Goal: Task Accomplishment & Management: Manage account settings

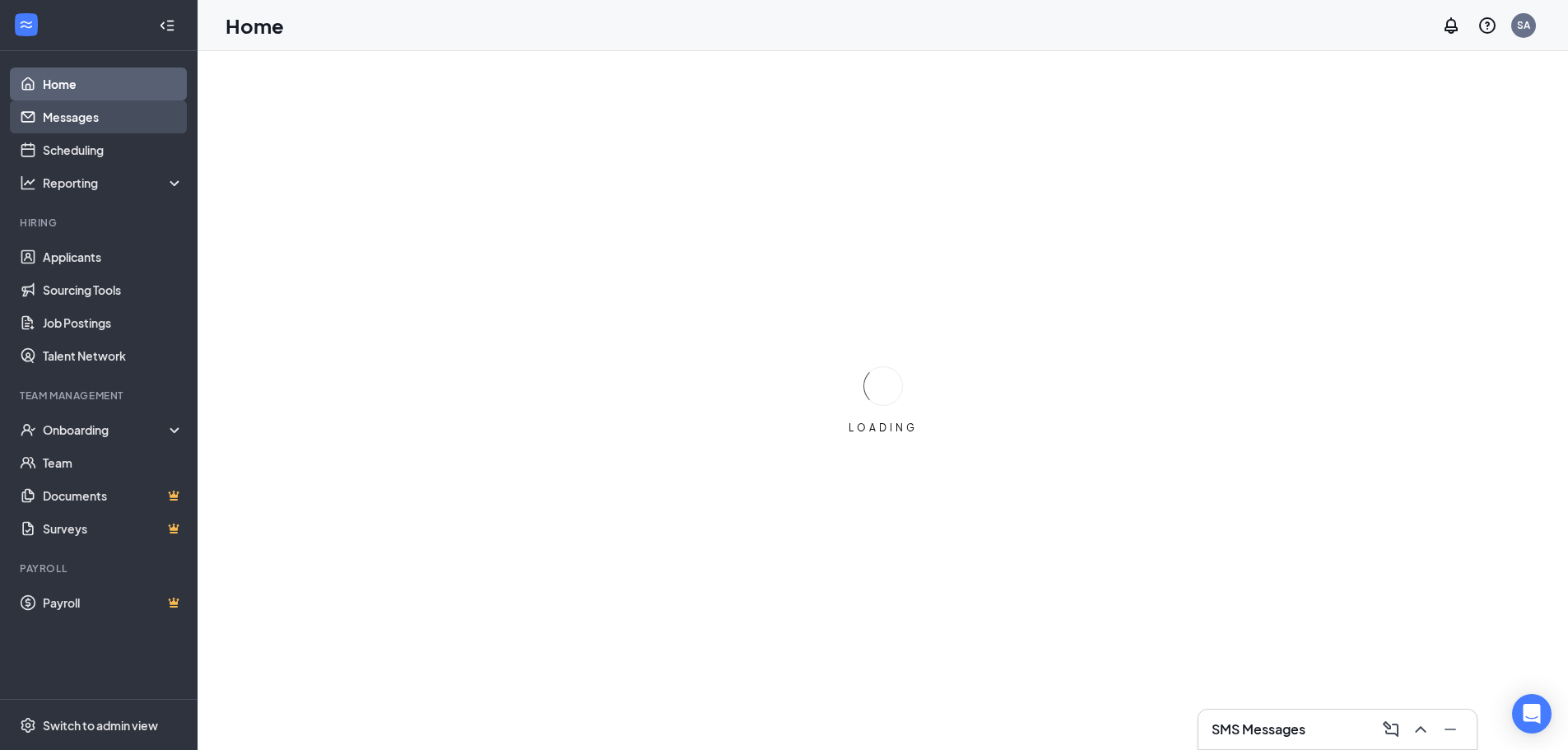
click at [146, 121] on link "Messages" at bounding box center [112, 117] width 140 height 33
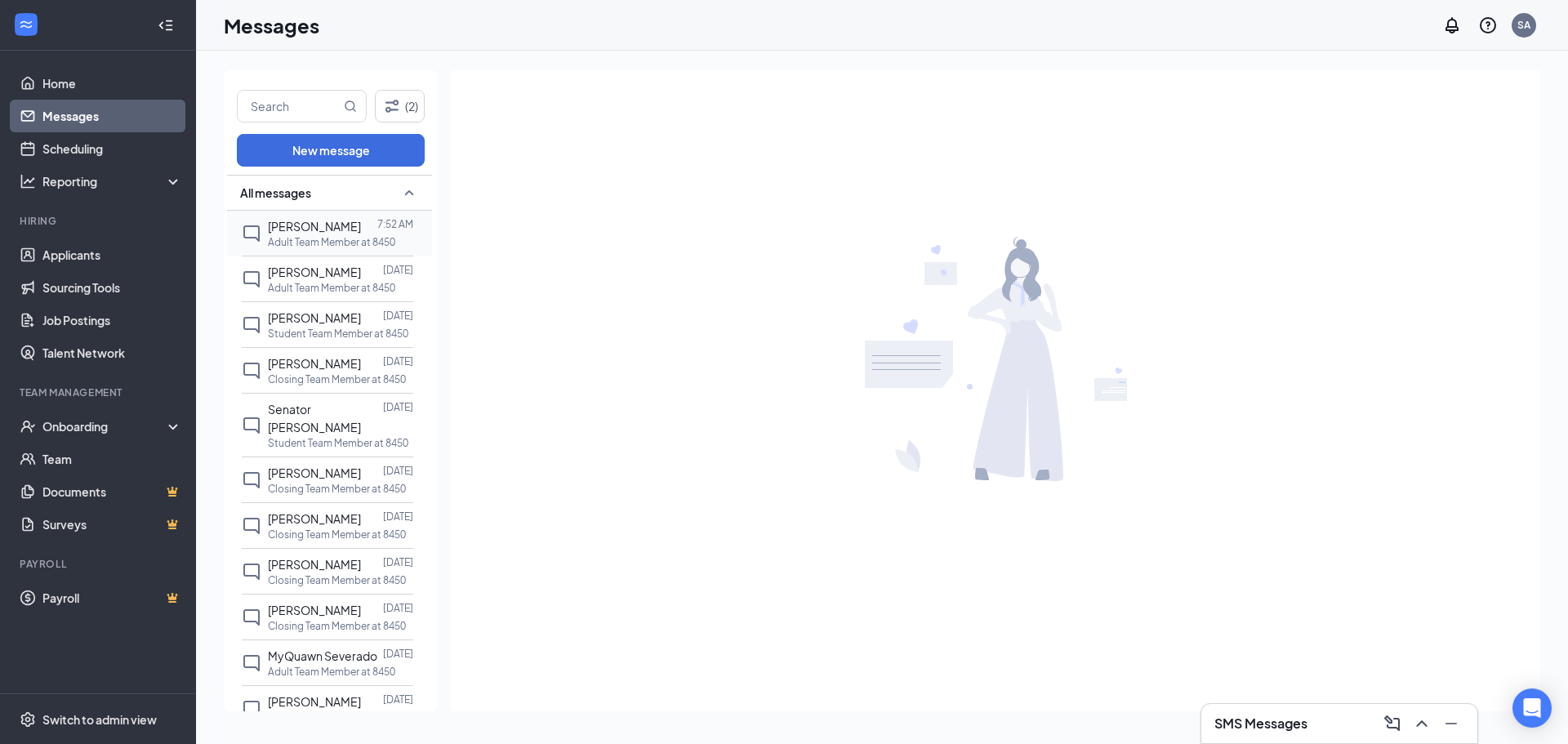
click at [261, 242] on div "[PERSON_NAME] 7:52 AM Adult Team Member at 8450" at bounding box center [328, 233] width 172 height 45
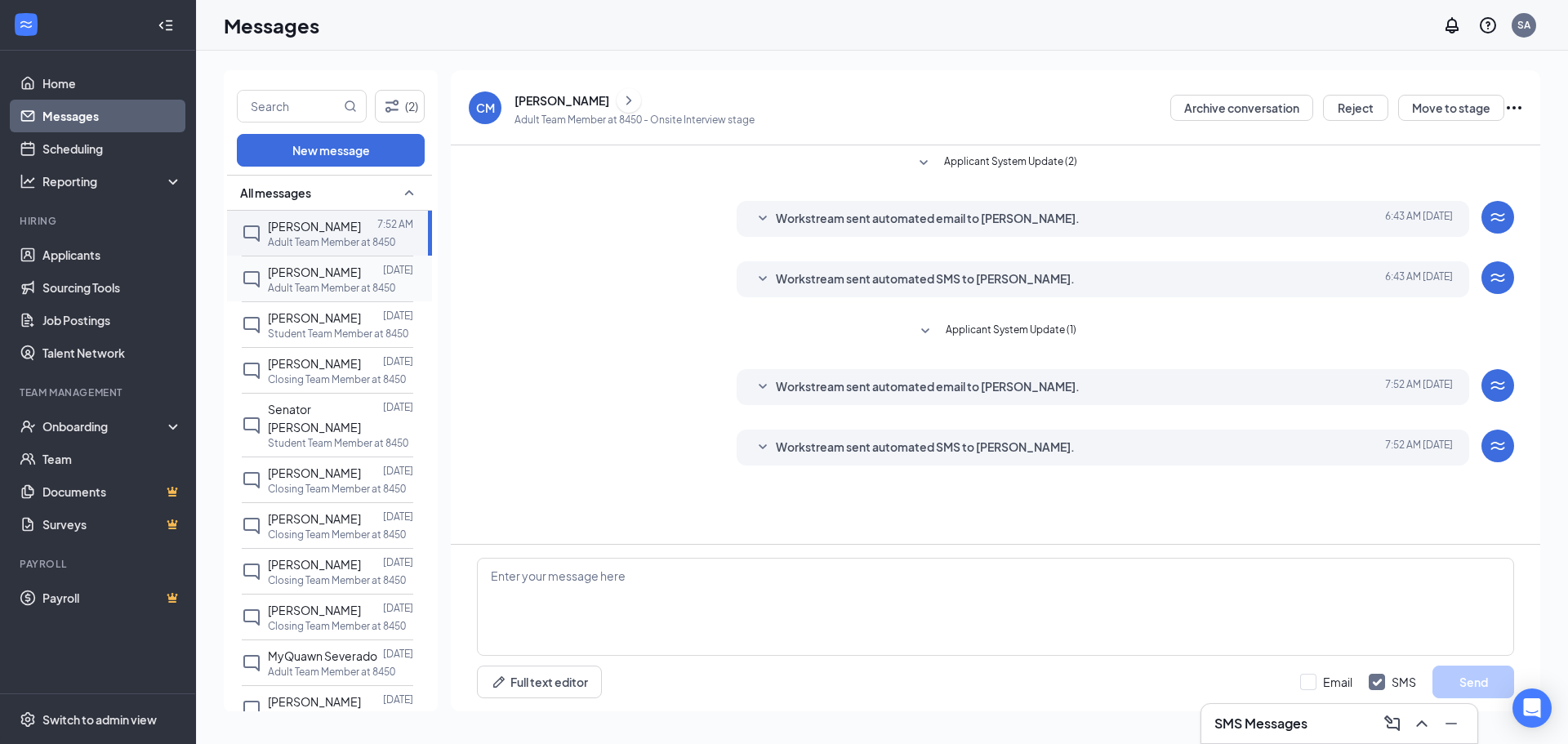
click at [279, 290] on p "Adult Team Member at 8450" at bounding box center [331, 288] width 127 height 14
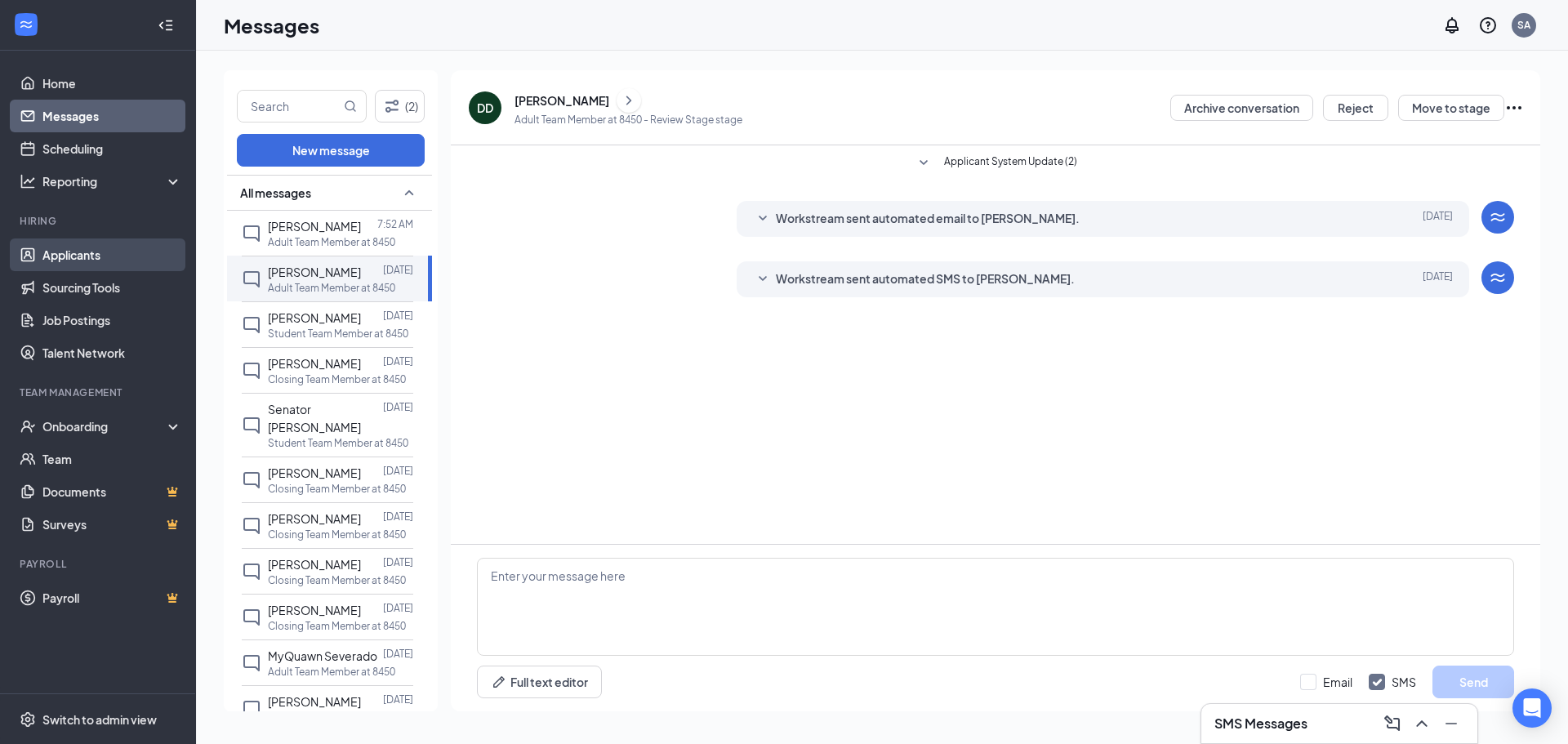
click at [65, 249] on link "Applicants" at bounding box center [111, 254] width 139 height 32
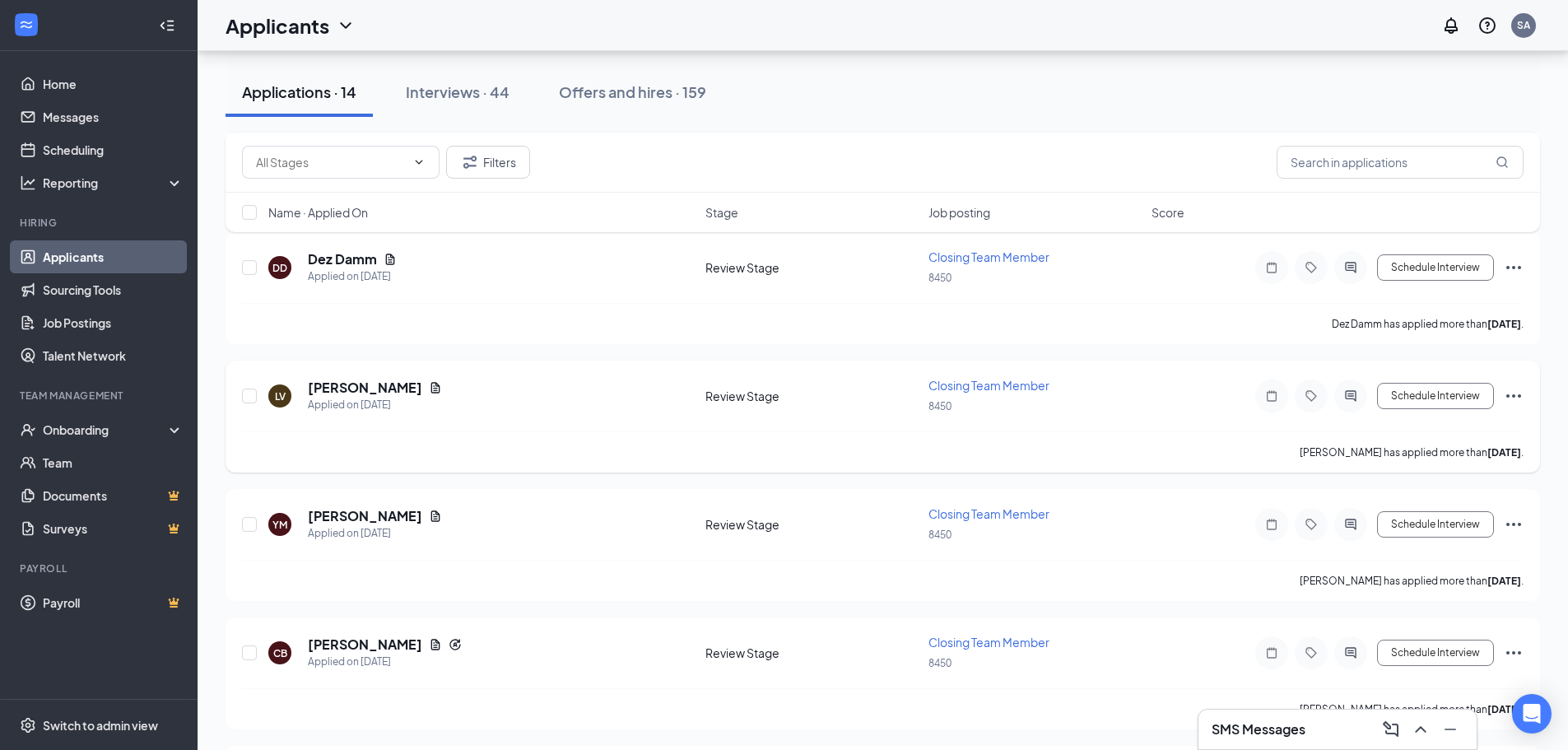
scroll to position [1153, 0]
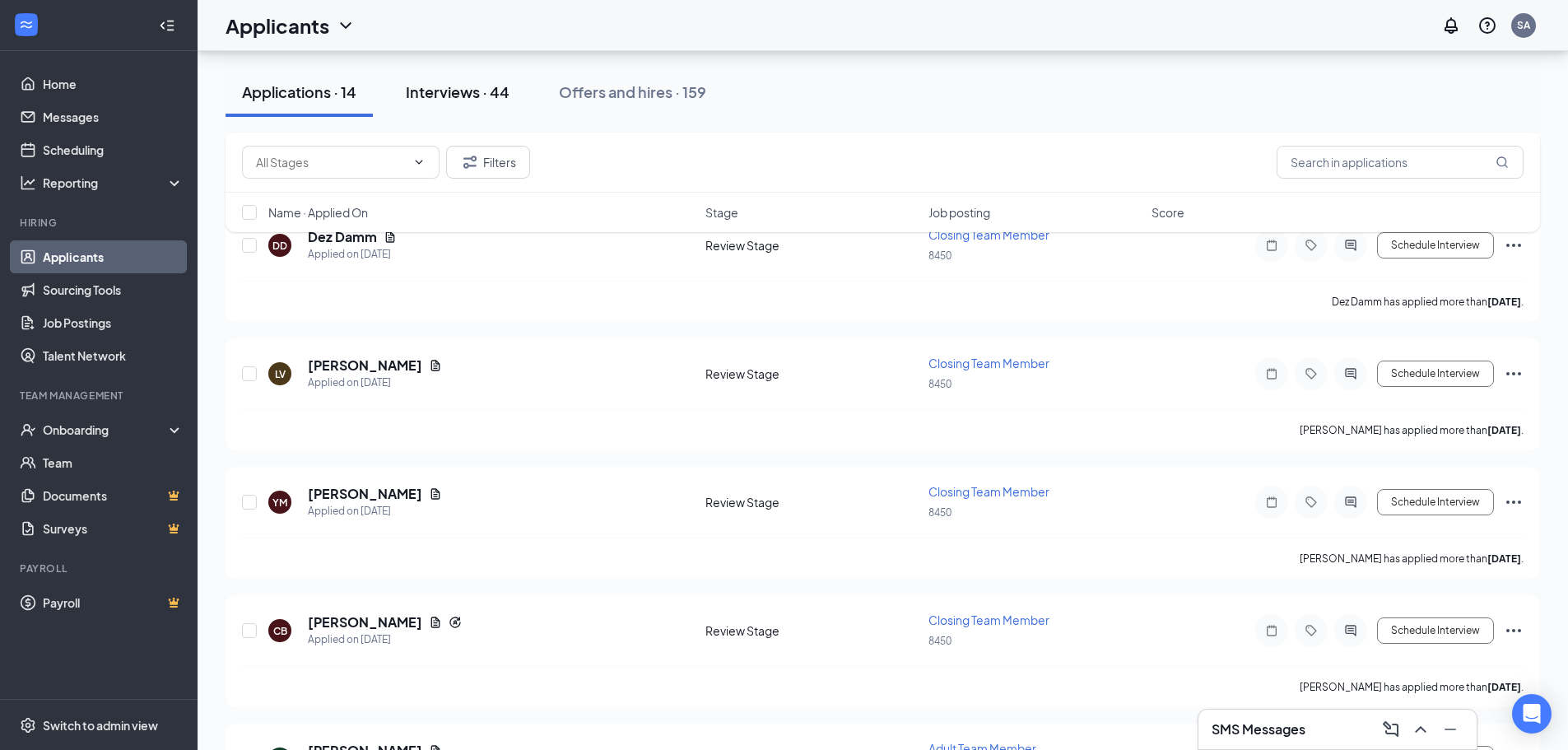
click at [456, 95] on div "Interviews · 44" at bounding box center [457, 91] width 103 height 20
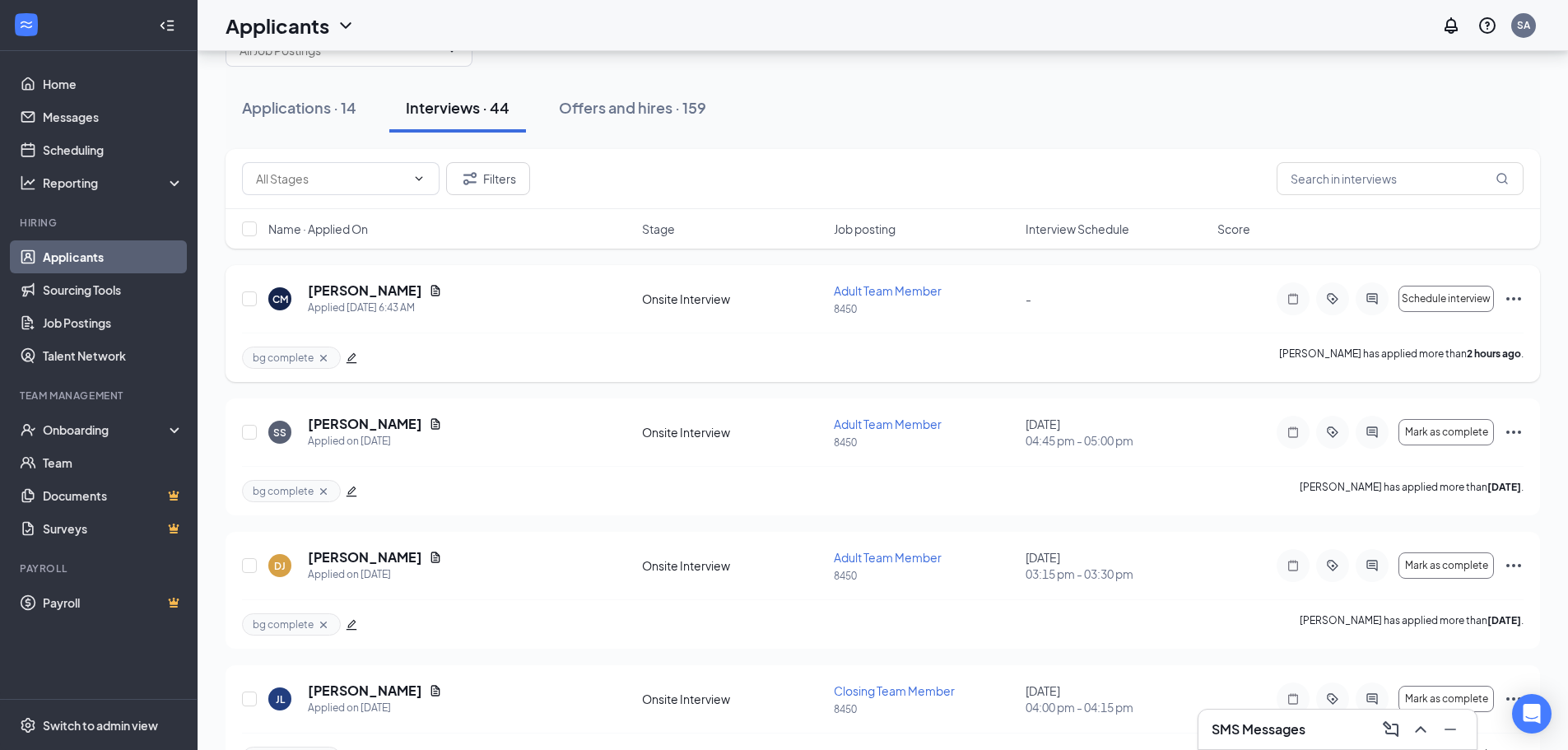
scroll to position [82, 0]
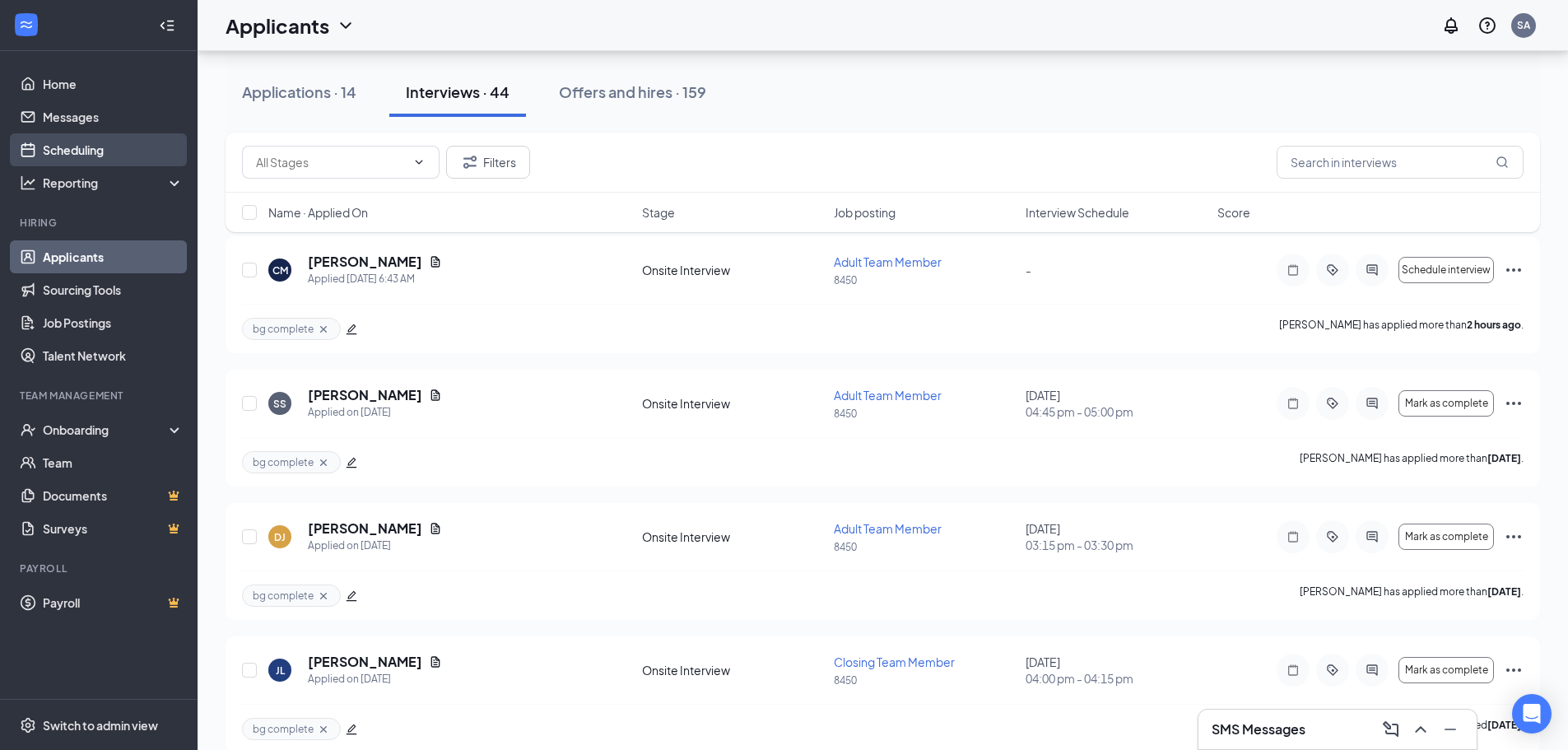
click at [99, 153] on link "Scheduling" at bounding box center [112, 149] width 140 height 33
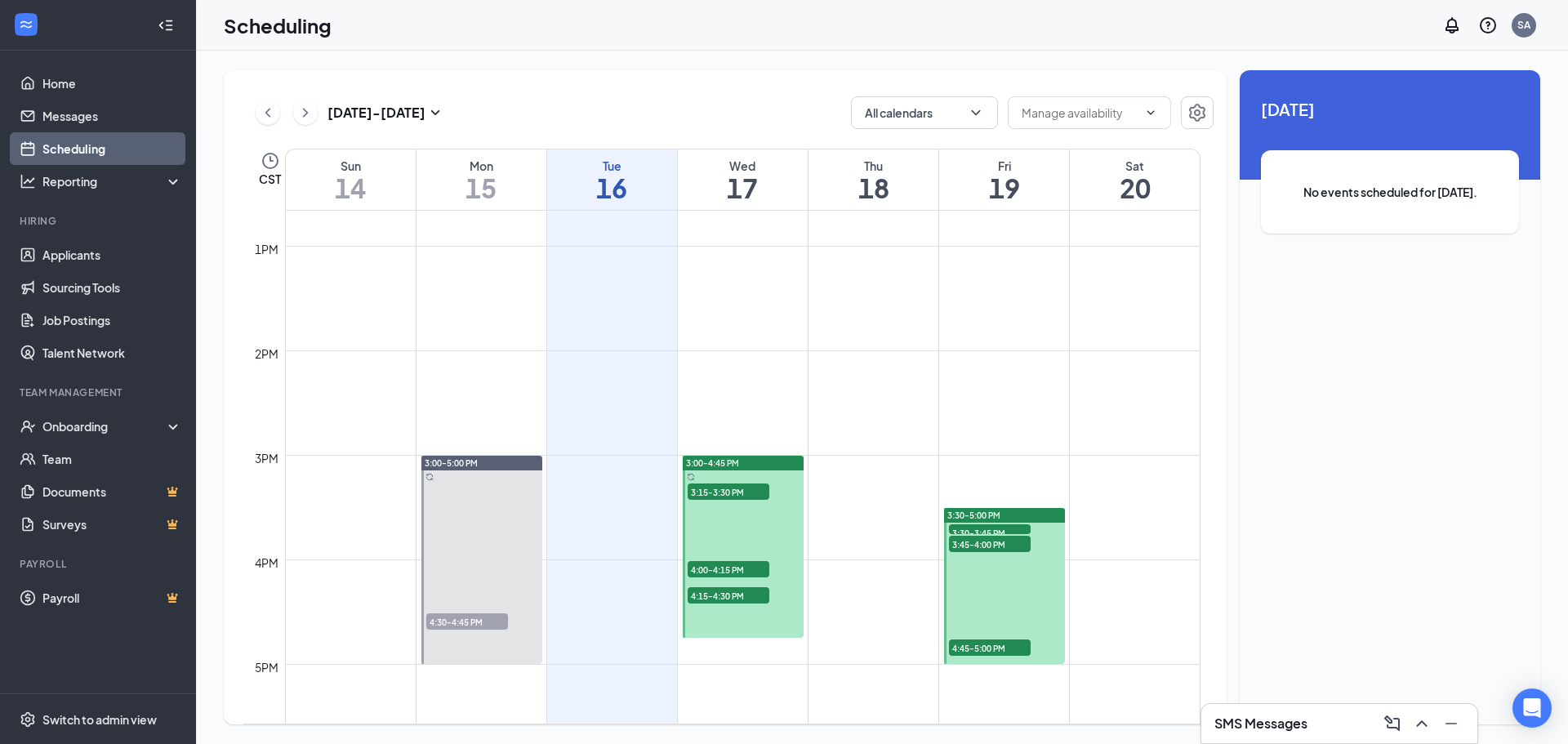
scroll to position [1375, 0]
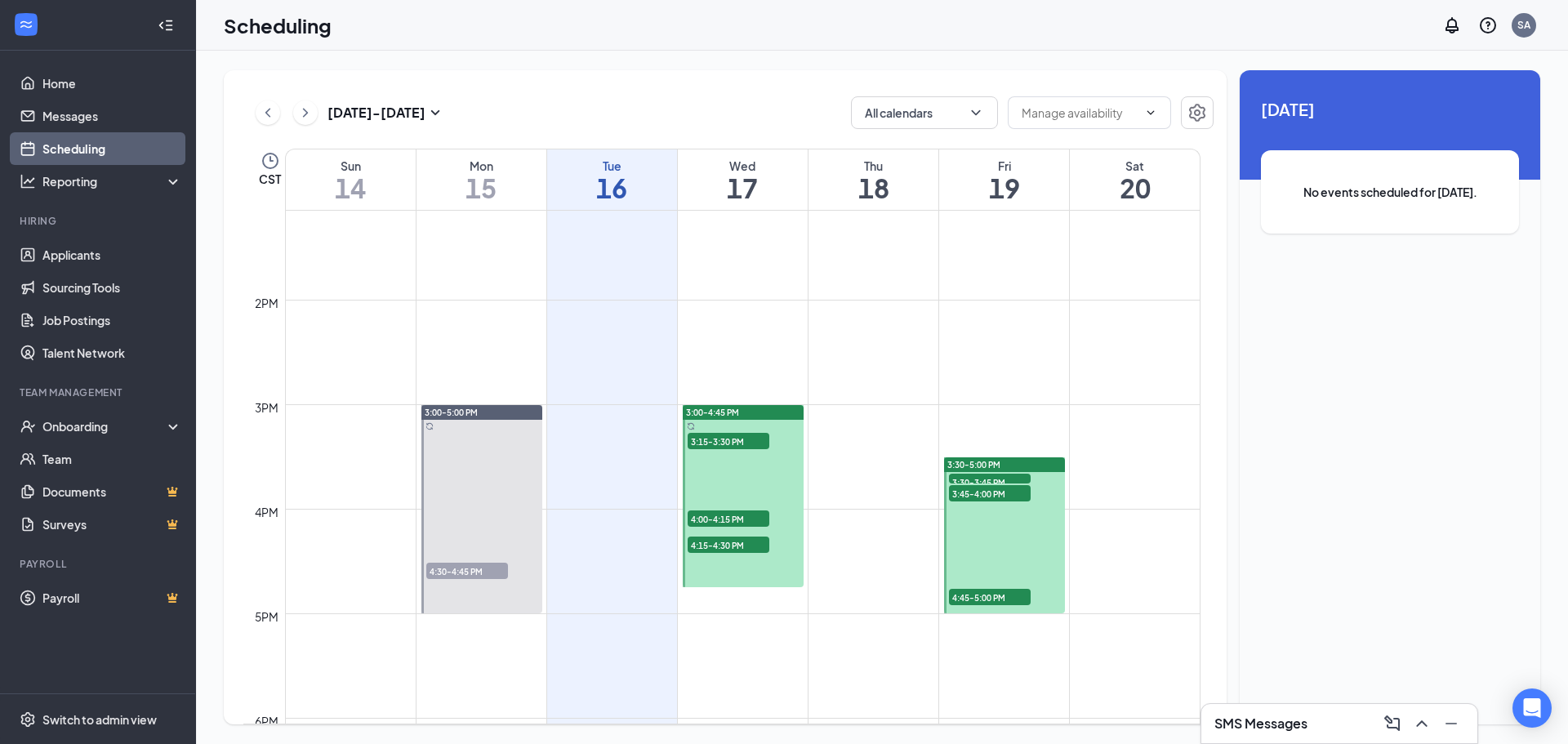
click at [969, 478] on span "3:30-3:45 PM" at bounding box center [989, 482] width 81 height 17
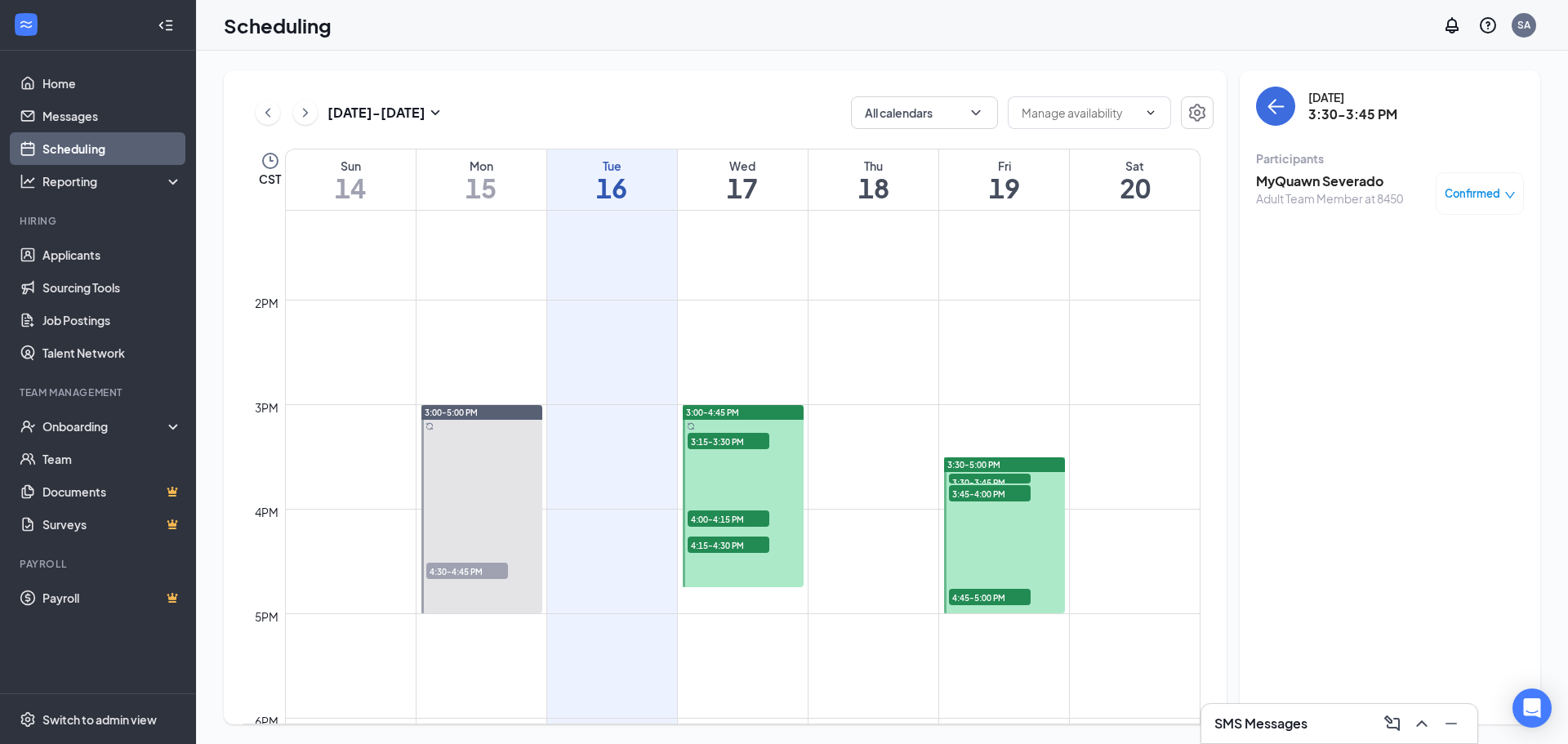
click at [970, 492] on span "3:45-4:00 PM" at bounding box center [989, 493] width 81 height 17
click at [962, 480] on span "3:30-3:45 PM" at bounding box center [989, 482] width 81 height 17
click at [967, 494] on span "3:45-4:00 PM" at bounding box center [989, 493] width 81 height 17
click at [987, 597] on span "4:45-5:00 PM" at bounding box center [989, 597] width 81 height 17
click at [961, 596] on span "4:45-5:00 PM" at bounding box center [989, 597] width 81 height 17
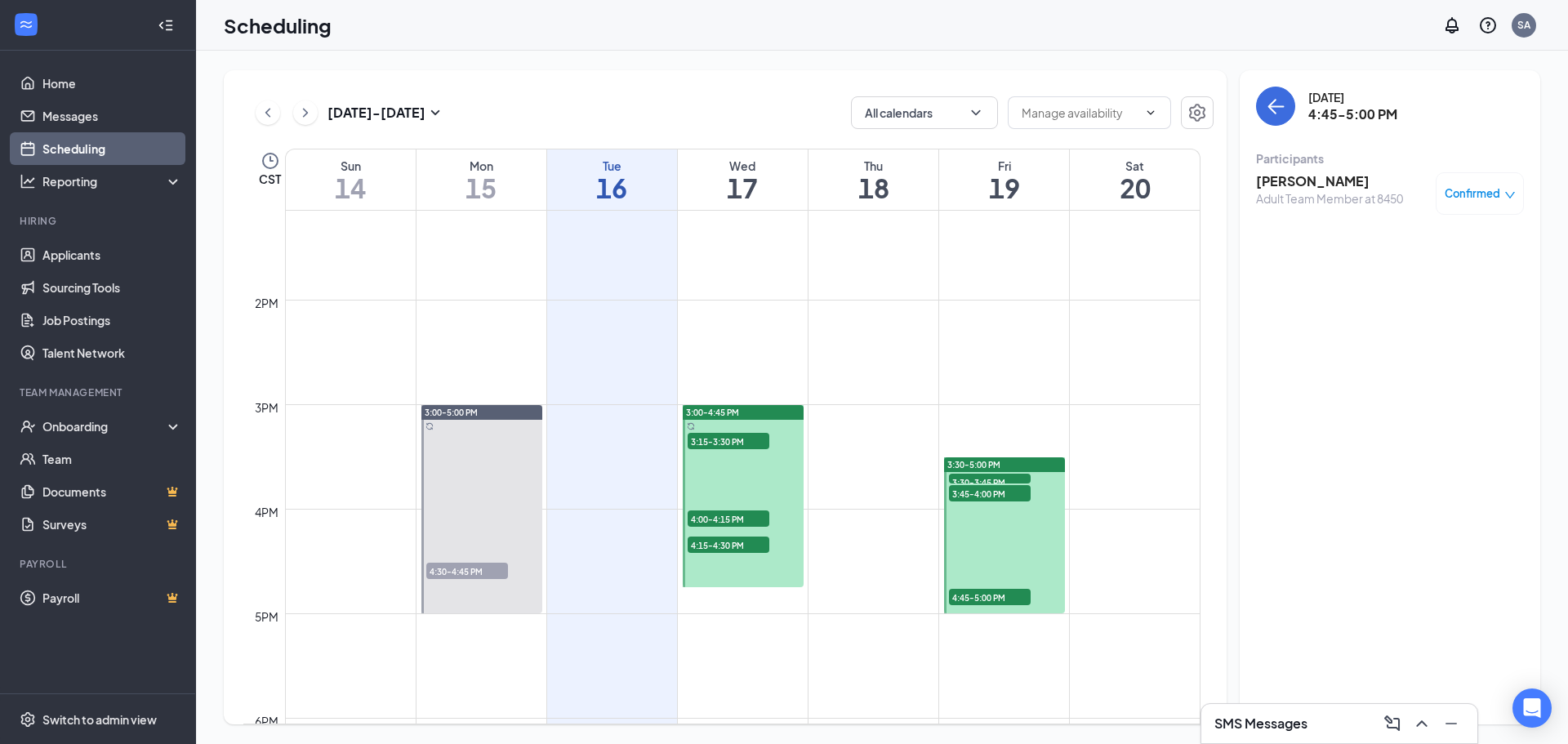
click at [999, 493] on span "3:45-4:00 PM" at bounding box center [989, 493] width 81 height 17
click at [992, 484] on div "3:45-4:00 PM 1" at bounding box center [989, 493] width 85 height 19
click at [967, 476] on span "3:30-3:45 PM" at bounding box center [989, 482] width 81 height 17
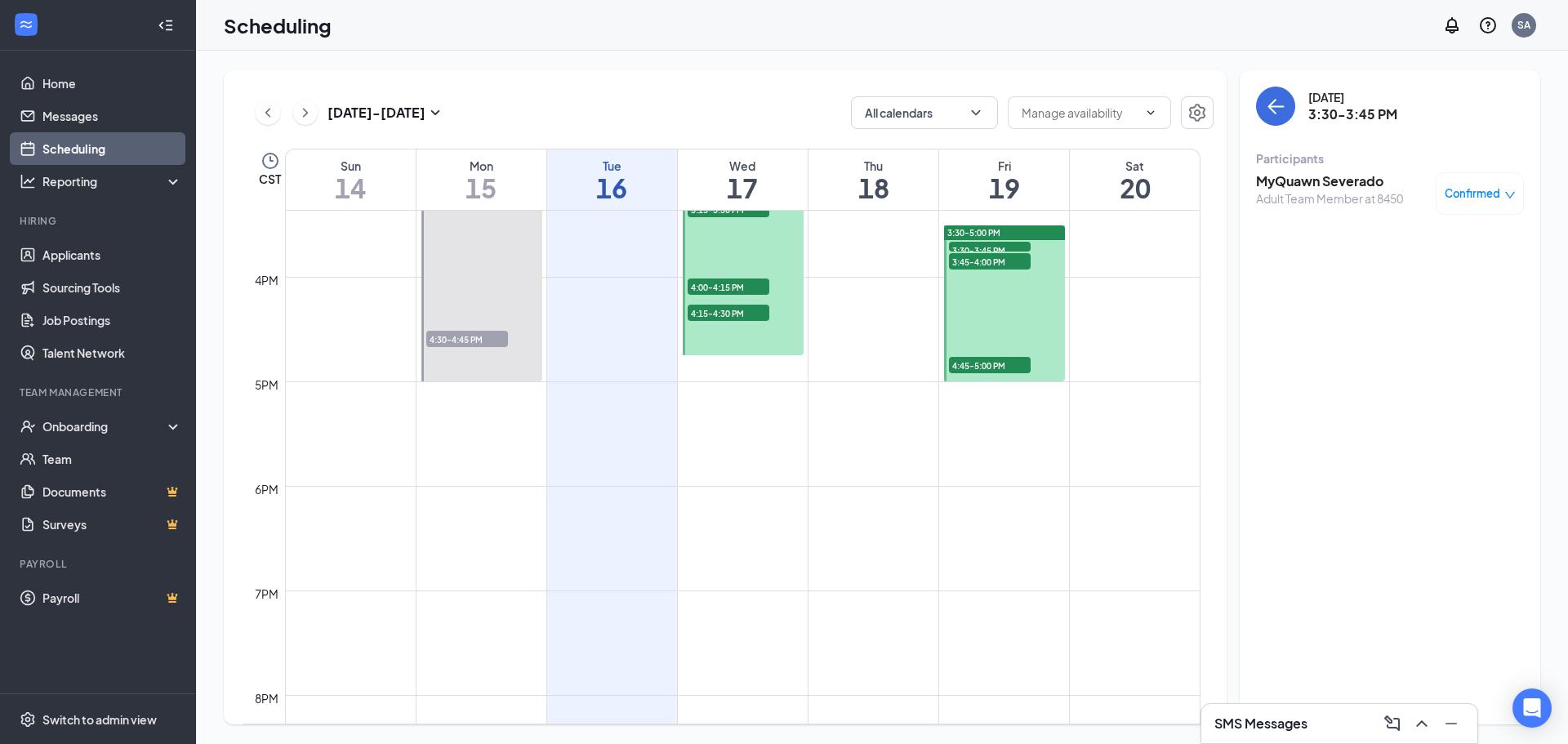
scroll to position [1538, 0]
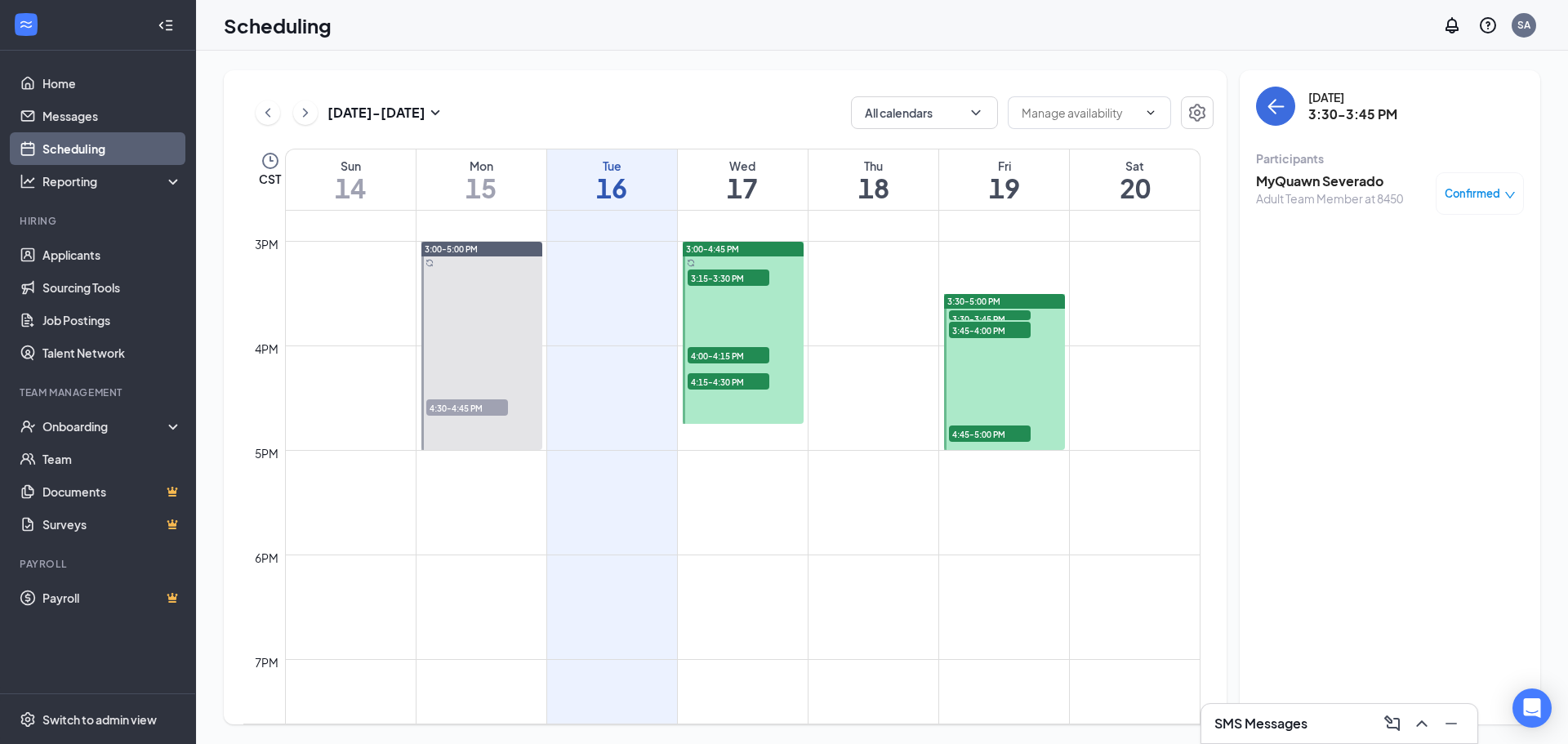
click at [1336, 175] on h3 "MyQuawn Severado" at bounding box center [1330, 181] width 147 height 18
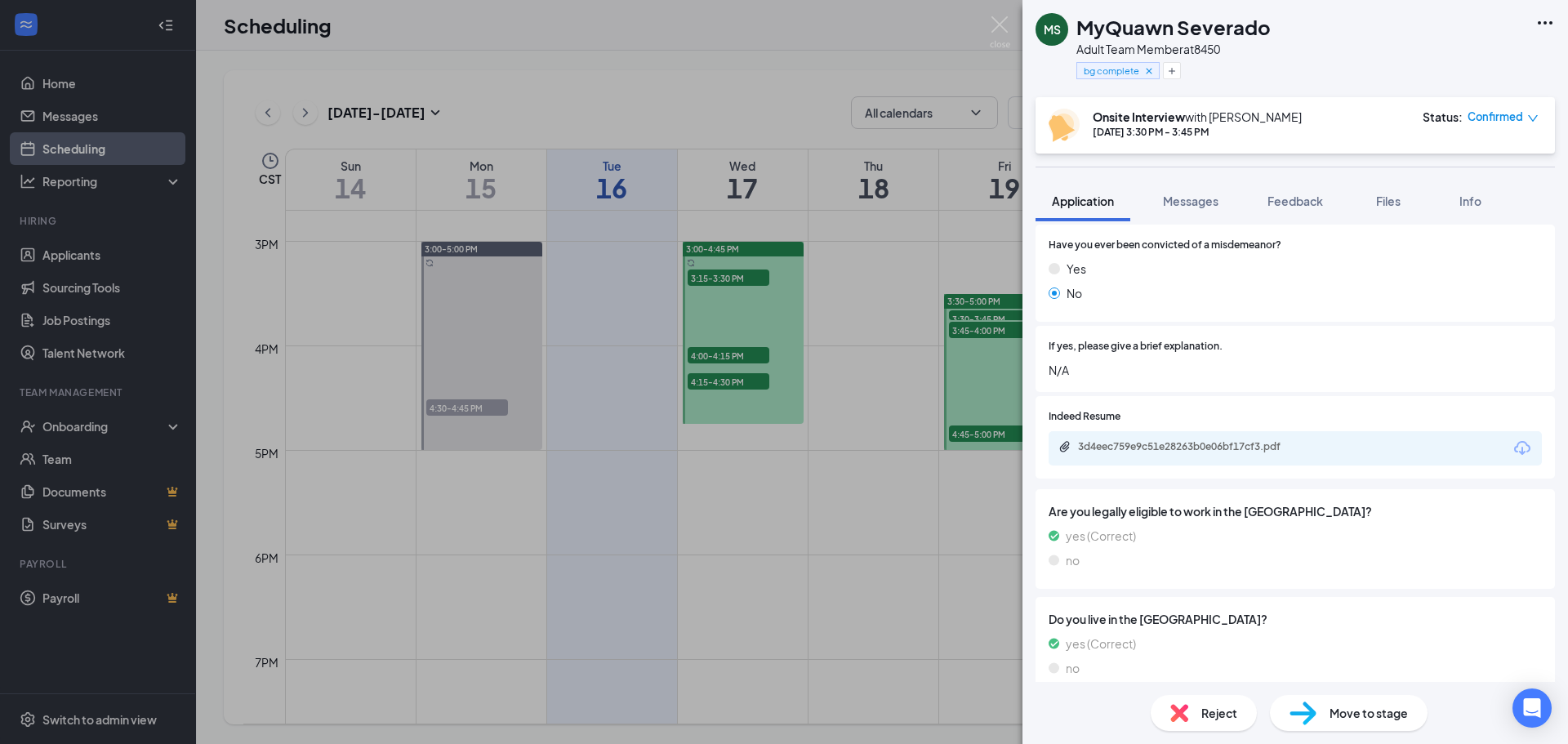
scroll to position [1521, 0]
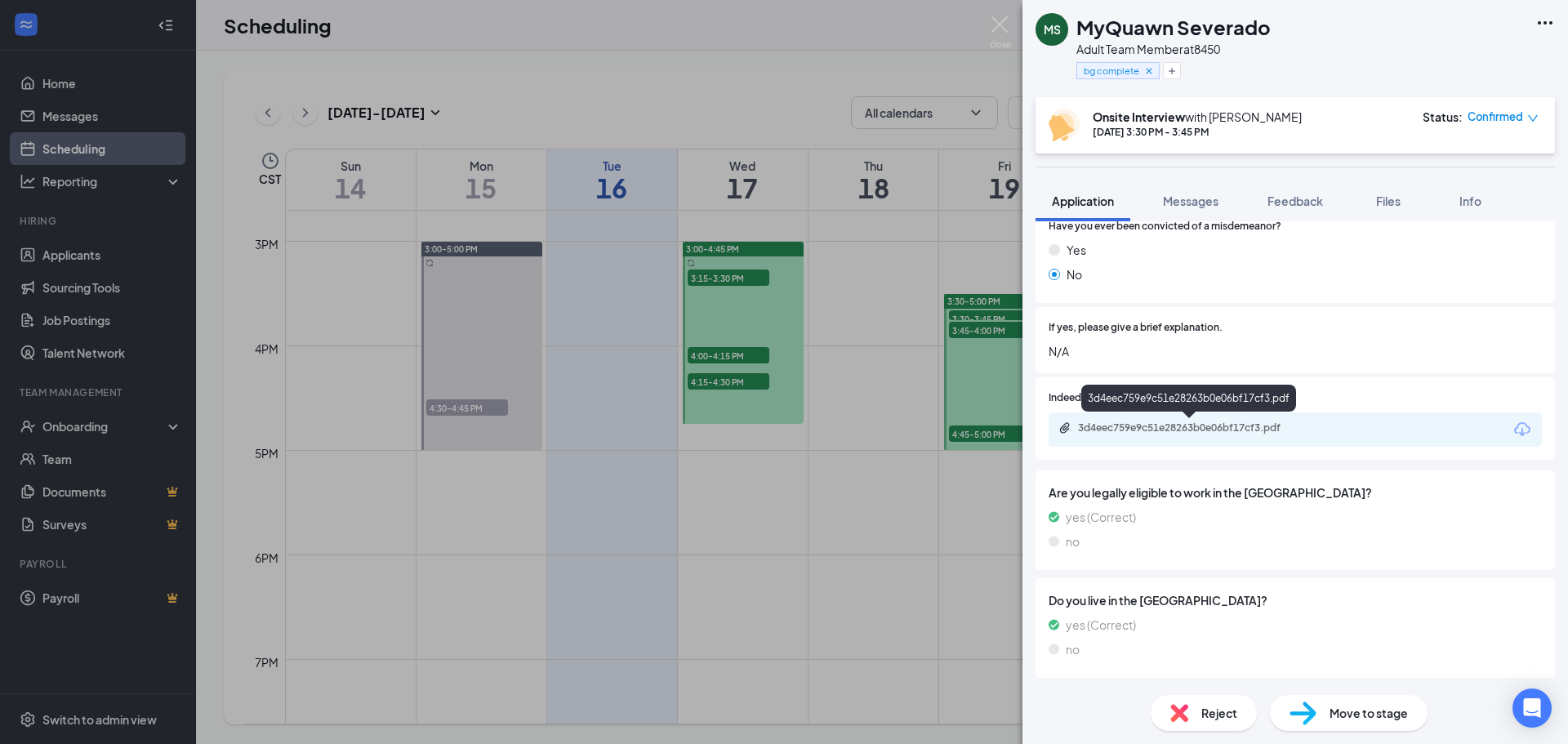
click at [1199, 426] on div "3d4eec759e9c51e28263b0e06bf17cf3.pdf" at bounding box center [1192, 428] width 229 height 13
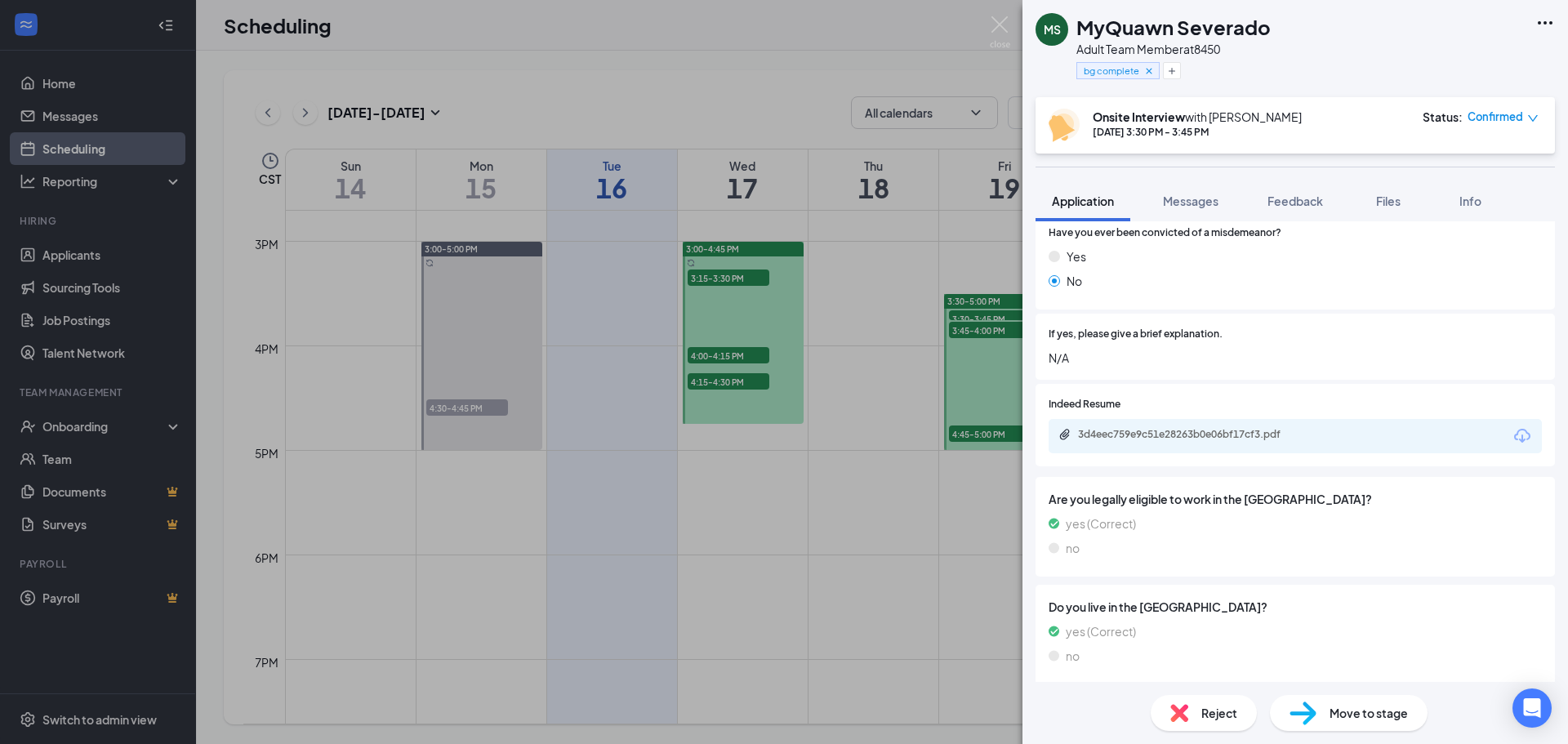
click at [859, 266] on div "MS MyQuawn Severado Adult Team Member at 8450 bg complete Onsite Interview with…" at bounding box center [784, 372] width 1568 height 744
